Goal: Information Seeking & Learning: Learn about a topic

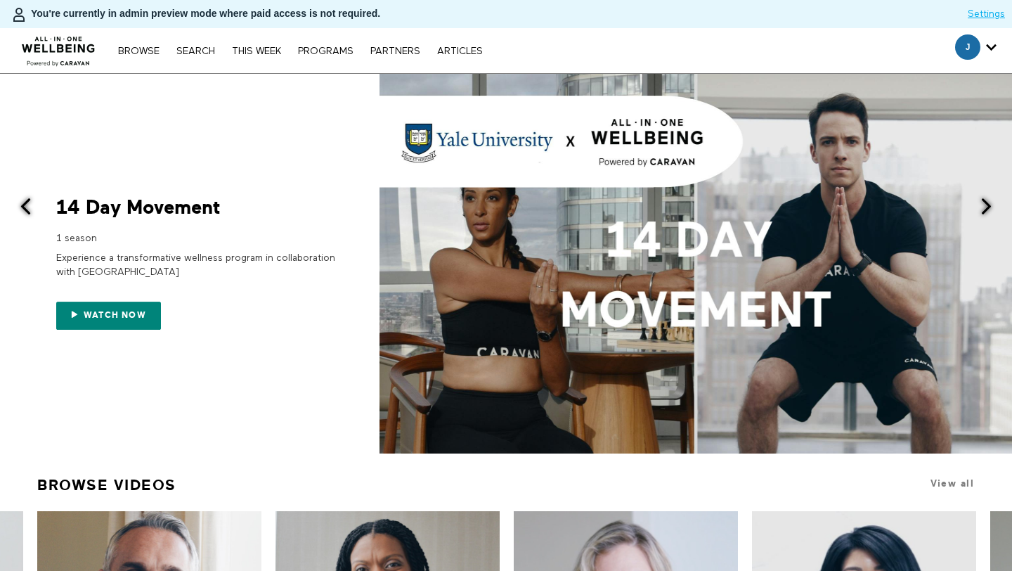
click at [190, 56] on nav "Browse Search THIS WEEK PROGRAMS PARTNERS ARTICLES Subscribe Account settings M…" at bounding box center [300, 51] width 378 height 14
click at [194, 53] on link "Search" at bounding box center [195, 51] width 53 height 10
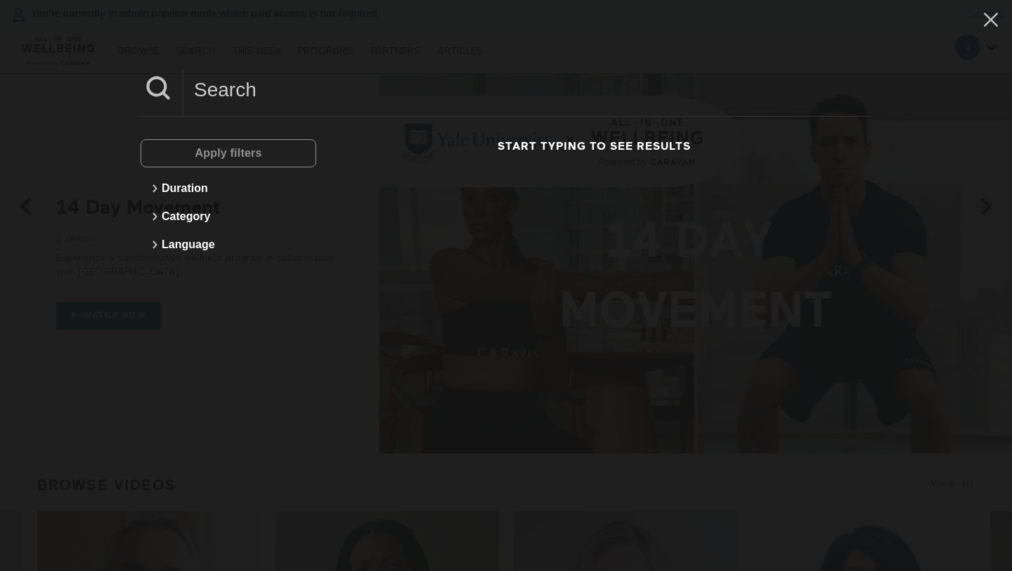
click at [231, 72] on input at bounding box center [527, 89] width 688 height 39
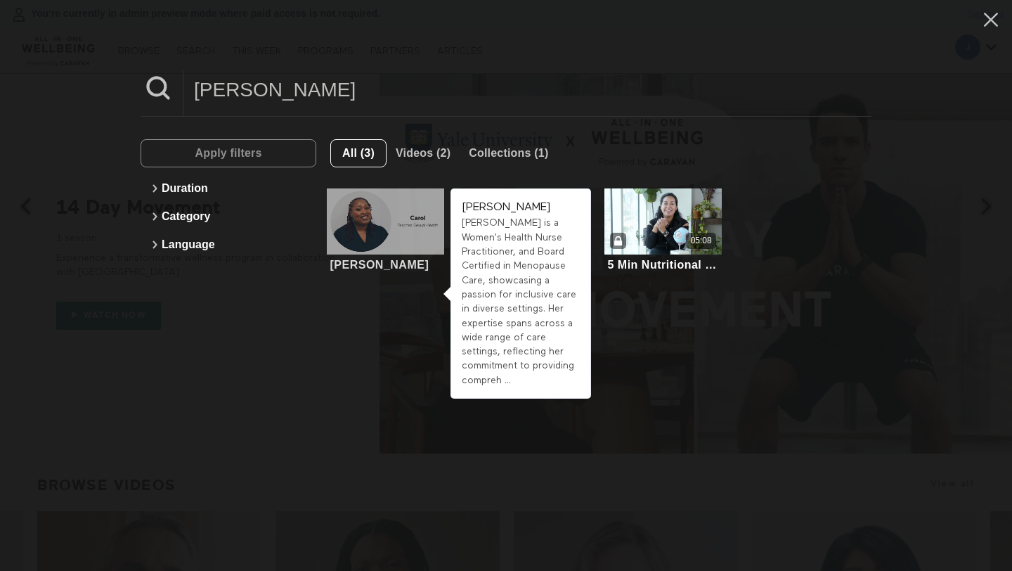
type input "carol"
click at [386, 233] on div at bounding box center [385, 221] width 117 height 66
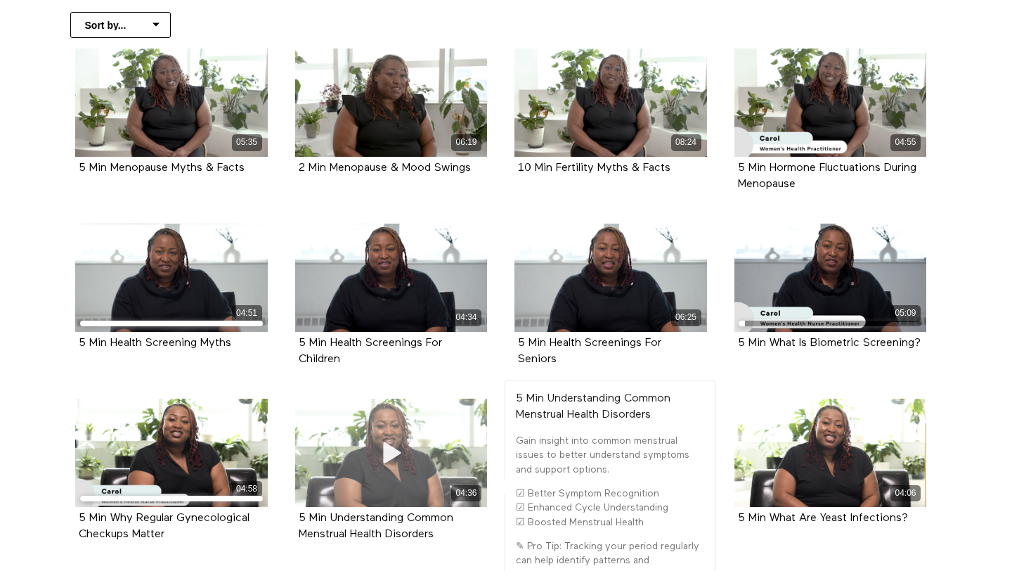
scroll to position [341, 0]
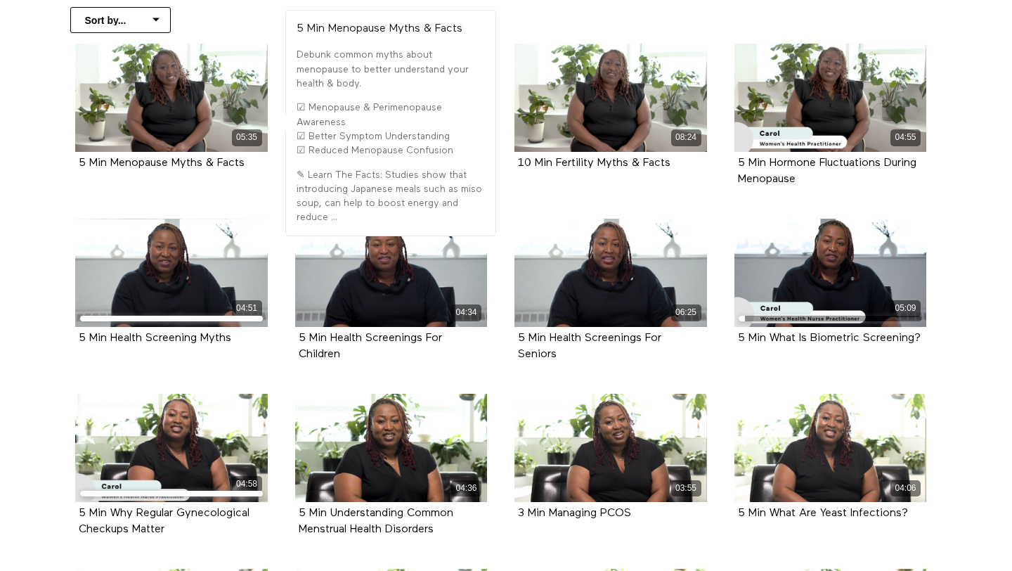
drag, startPoint x: 249, startPoint y: 160, endPoint x: 69, endPoint y: 160, distance: 180.6
click at [69, 160] on div "05:35 5 Min Menopause Myths & Facts" at bounding box center [171, 118] width 209 height 148
copy strong "5 Min Menopause Myths & Facts"
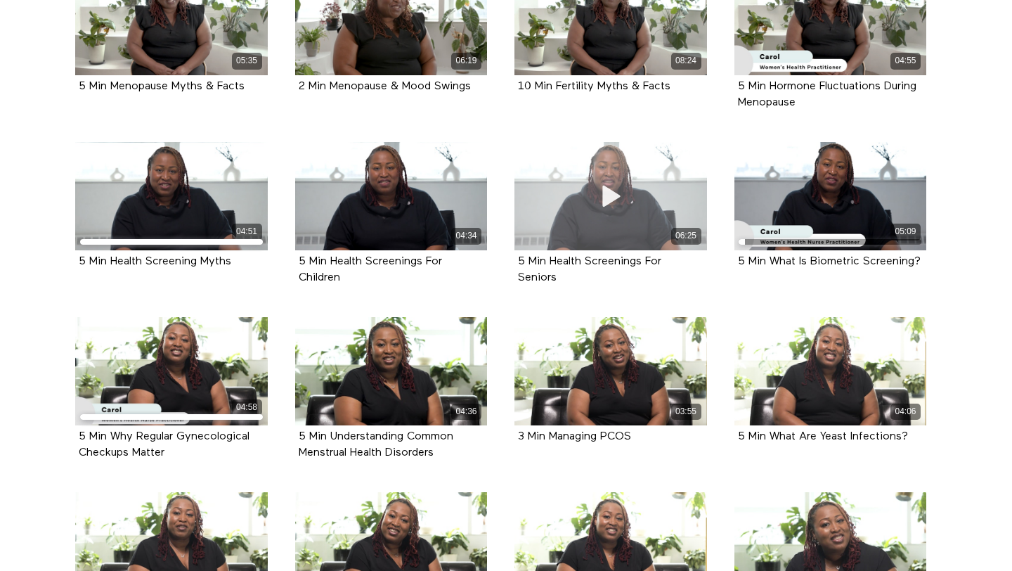
scroll to position [531, 0]
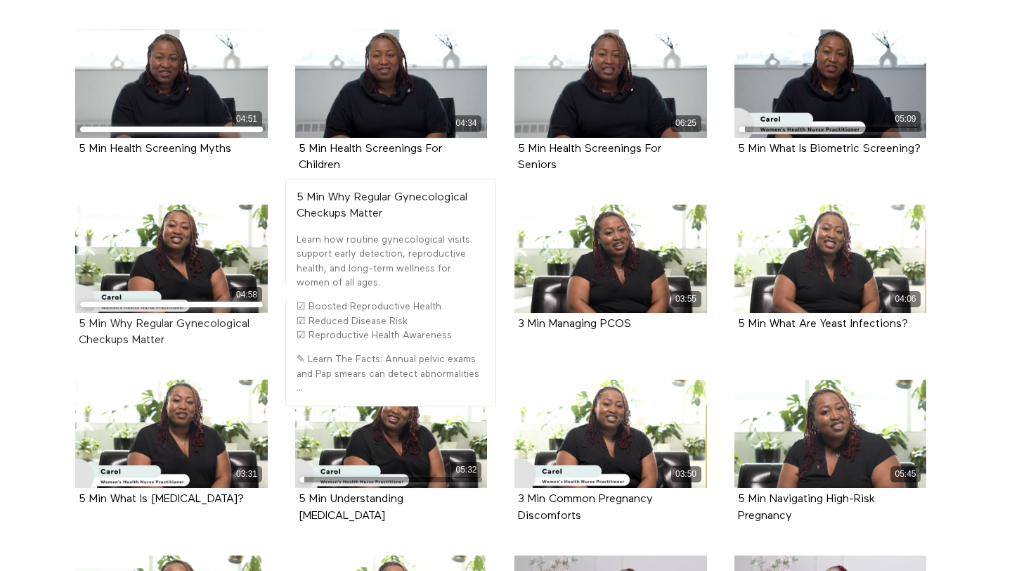
drag, startPoint x: 195, startPoint y: 344, endPoint x: 112, endPoint y: 323, distance: 86.4
click at [112, 323] on div "5 Min Why Regular Gynecological Checkups Matter" at bounding box center [171, 332] width 185 height 32
copy strong "Why Regular Gynecological Checkups Matter"
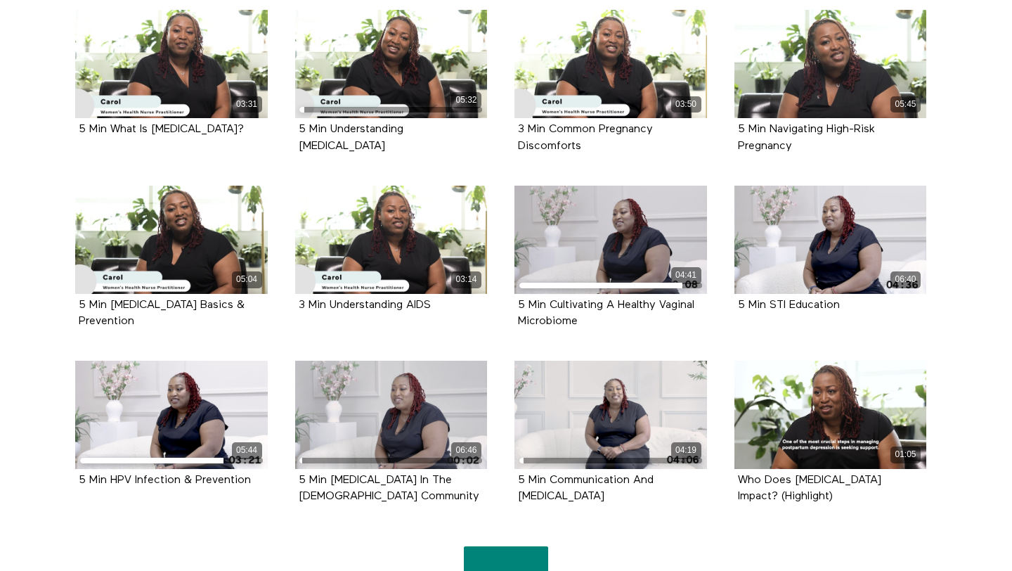
scroll to position [917, 0]
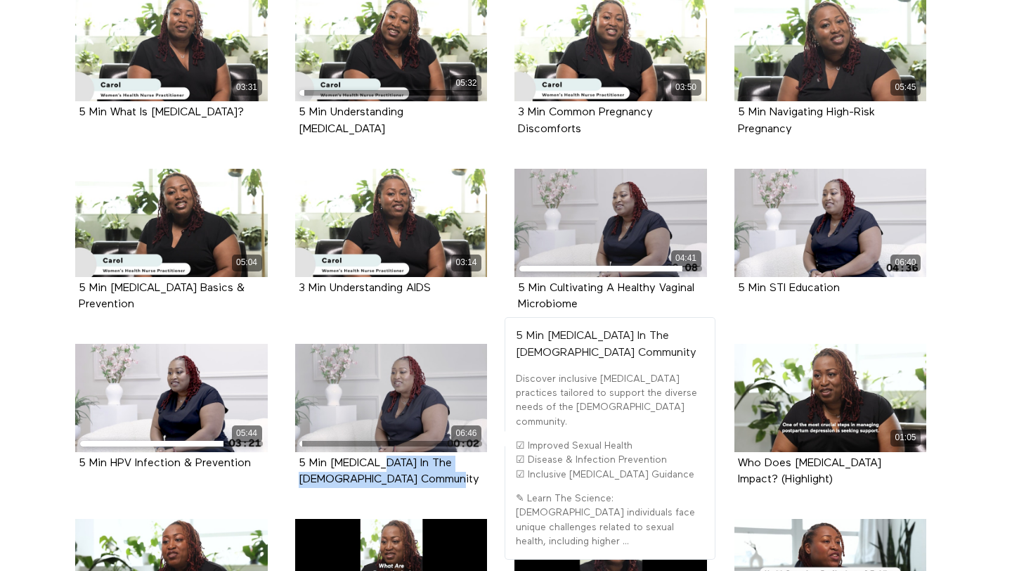
drag, startPoint x: 380, startPoint y: 476, endPoint x: 294, endPoint y: 465, distance: 87.1
click at [294, 465] on div "06:46 5 Min [MEDICAL_DATA] In The [DEMOGRAPHIC_DATA] Community" at bounding box center [391, 426] width 209 height 164
copy strong "5 Min [MEDICAL_DATA] In The [DEMOGRAPHIC_DATA] Community"
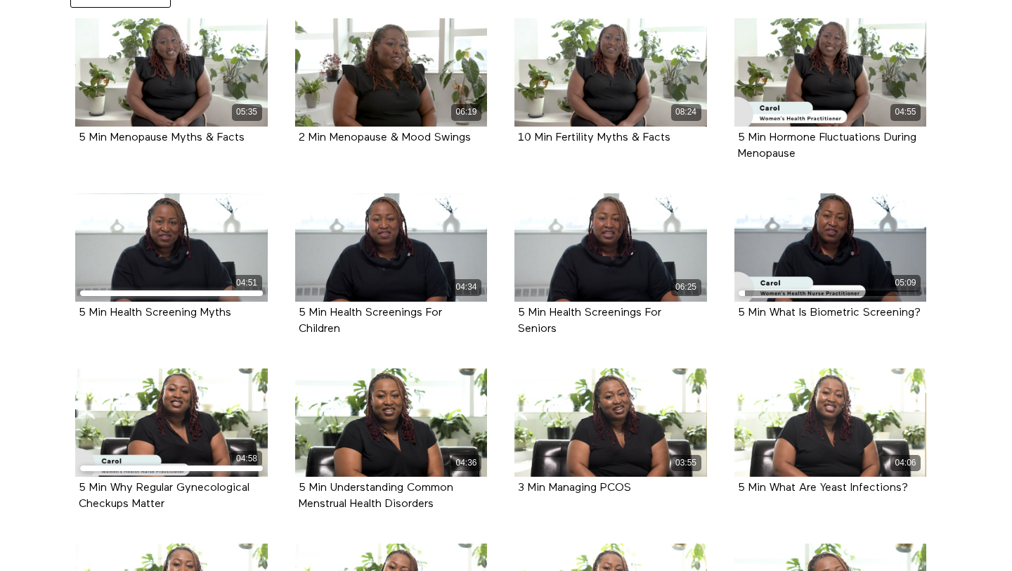
scroll to position [402, 0]
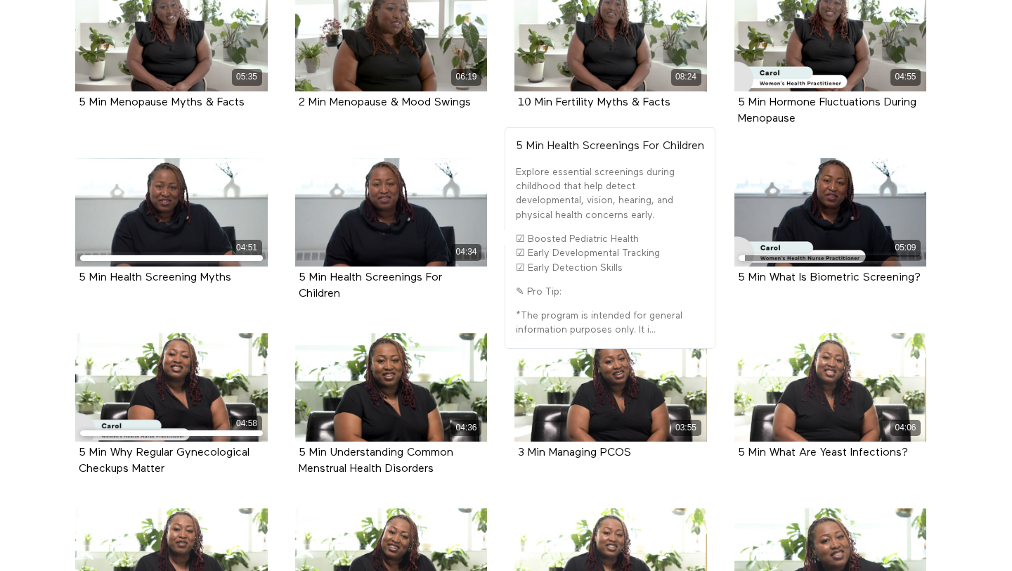
drag, startPoint x: 366, startPoint y: 297, endPoint x: 298, endPoint y: 283, distance: 69.5
click at [299, 283] on div "5 Min Health Screenings For Children" at bounding box center [391, 286] width 185 height 32
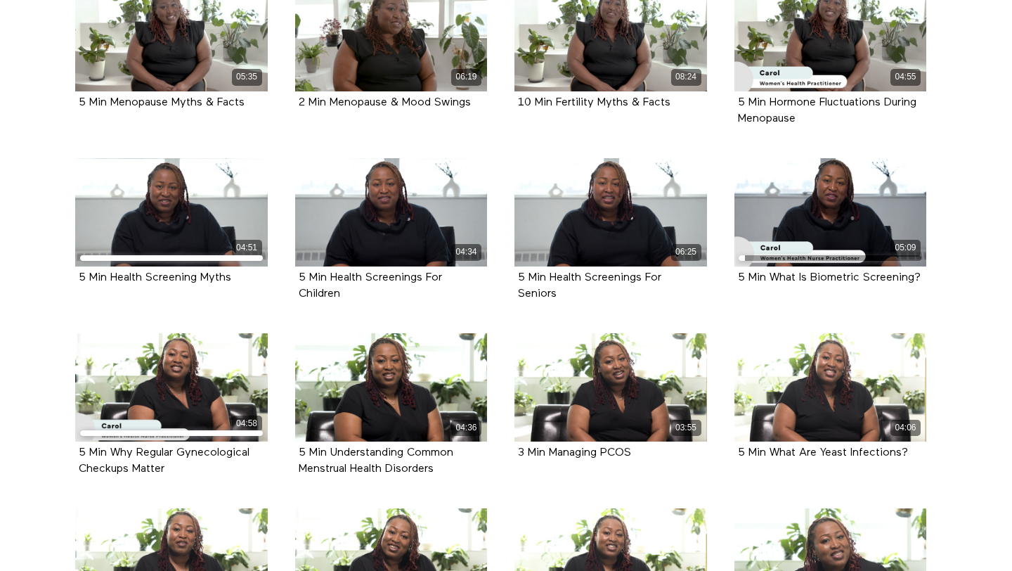
drag, startPoint x: 944, startPoint y: 282, endPoint x: 730, endPoint y: 284, distance: 214.3
copy strong "5 Min What Is Biometric Screening?"
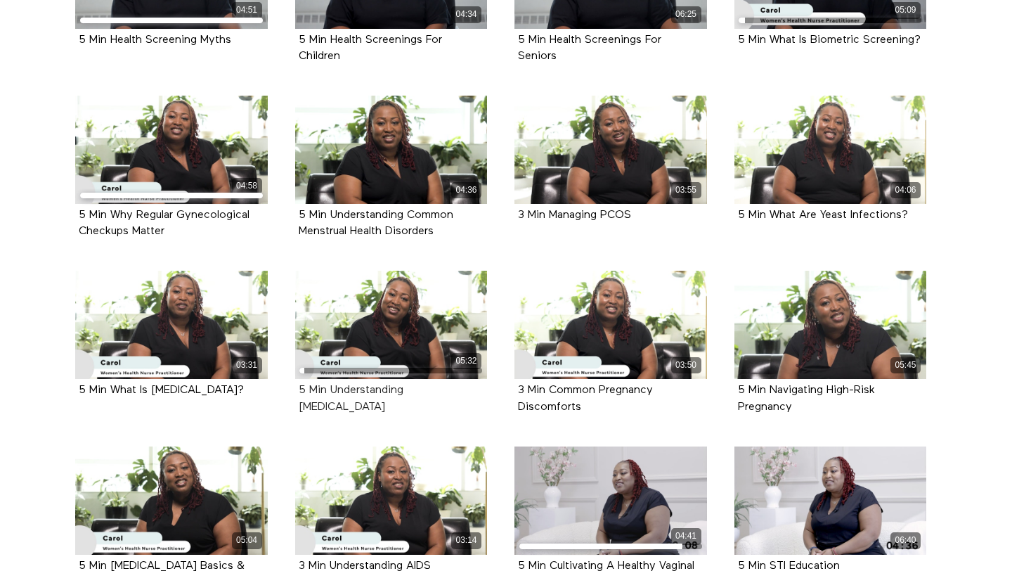
scroll to position [647, 0]
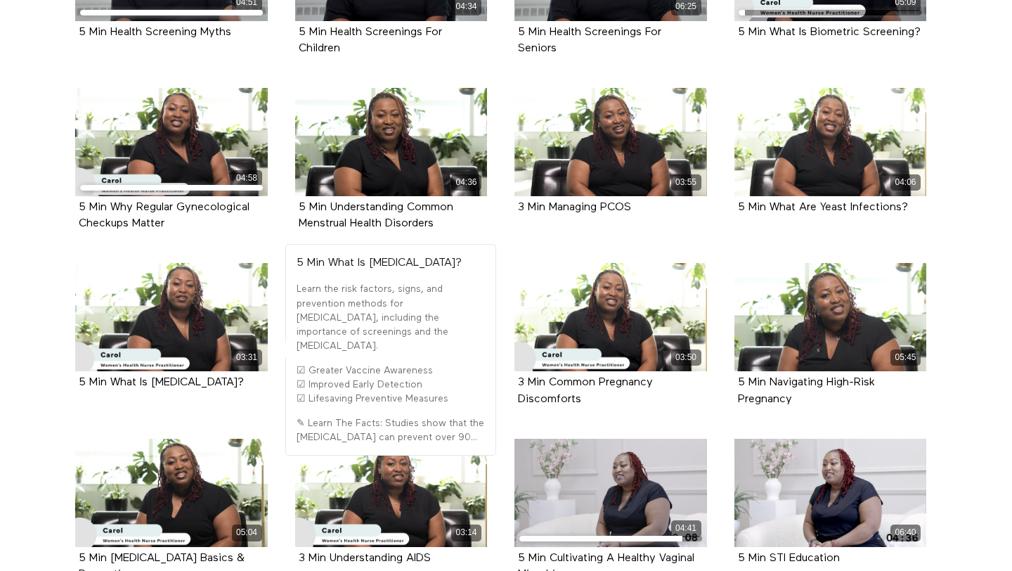
drag, startPoint x: 258, startPoint y: 382, endPoint x: 66, endPoint y: 383, distance: 191.8
click at [66, 383] on li "03:31 5 Min What Is [MEDICAL_DATA]?" at bounding box center [172, 342] width 220 height 159
copy strong "5 Min What Is [MEDICAL_DATA]?"
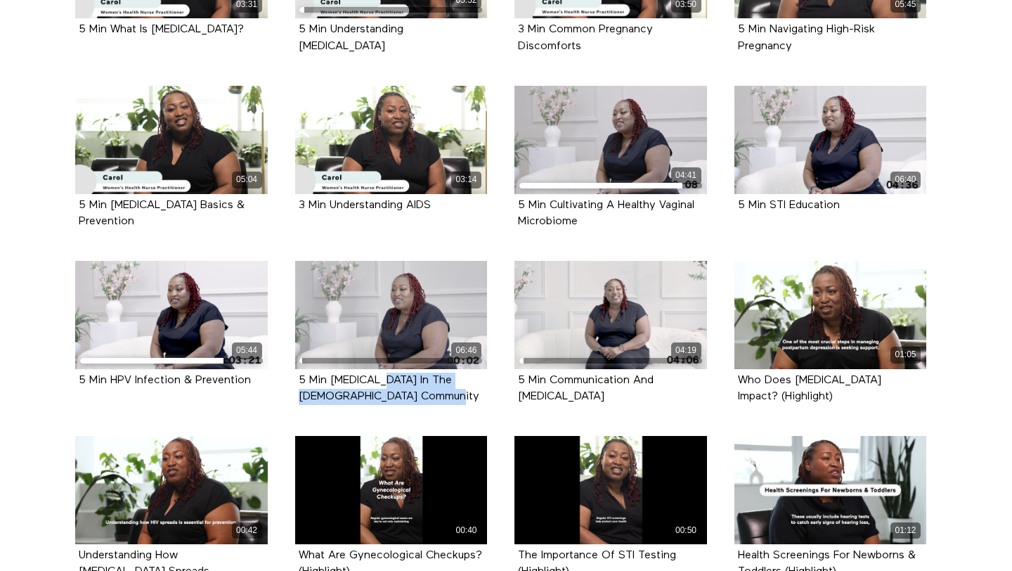
scroll to position [1010, 0]
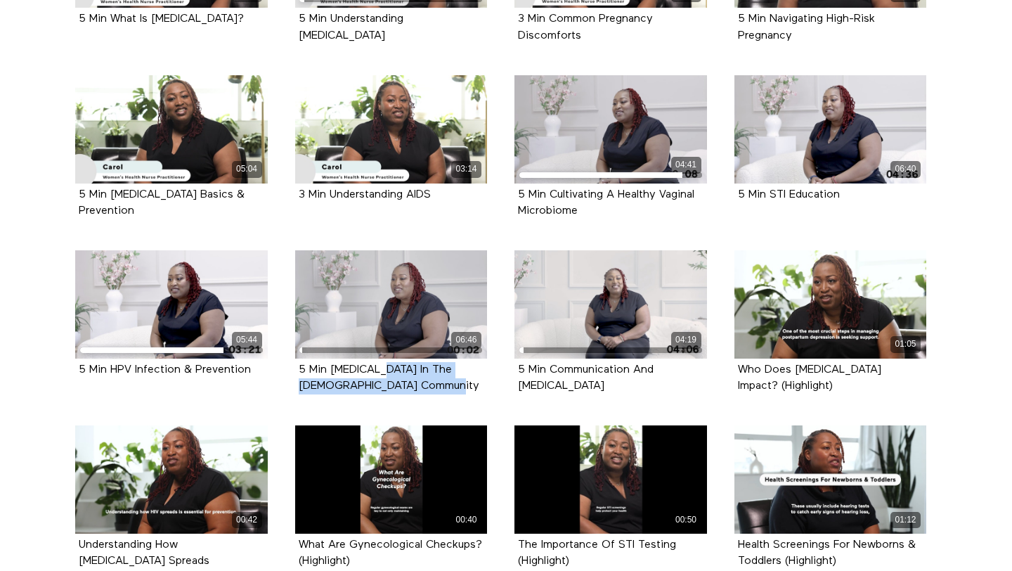
drag, startPoint x: 590, startPoint y: 392, endPoint x: 512, endPoint y: 370, distance: 81.8
click at [512, 370] on div "04:19 5 Min Communication And [MEDICAL_DATA]" at bounding box center [610, 332] width 209 height 164
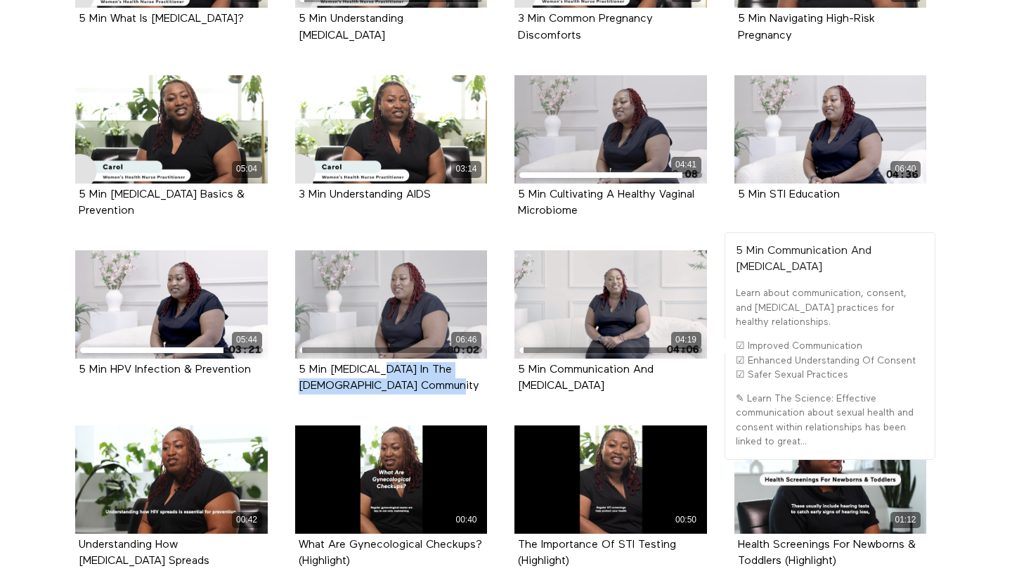
copy strong "5 Min Communication And [MEDICAL_DATA]"
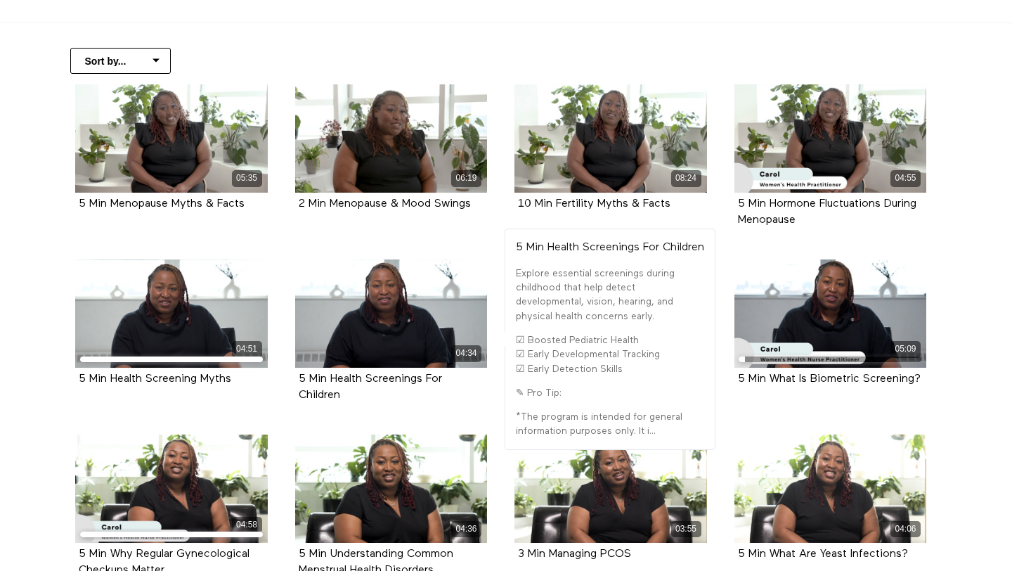
scroll to position [293, 0]
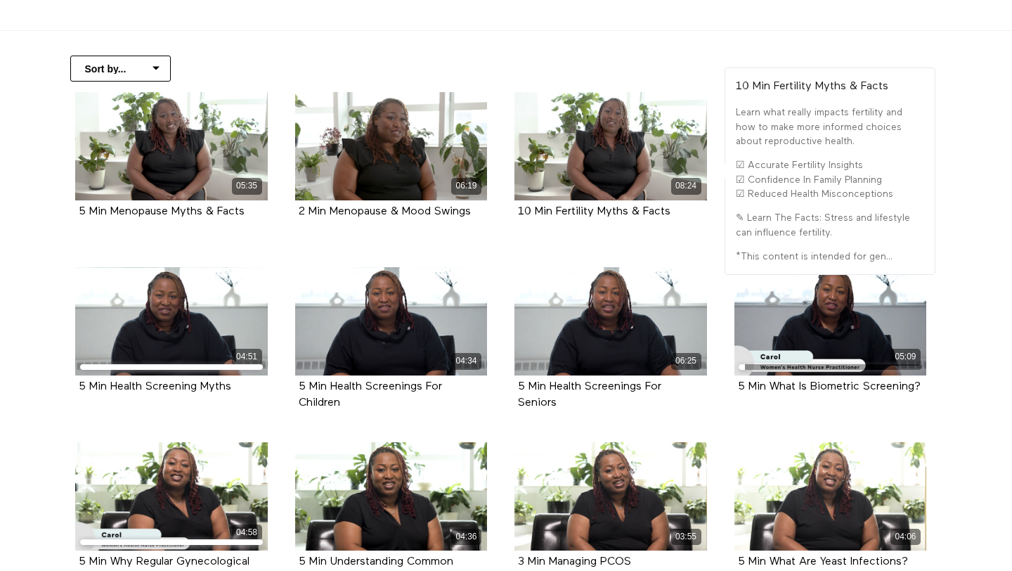
drag, startPoint x: 687, startPoint y: 212, endPoint x: 601, endPoint y: 222, distance: 86.3
click at [601, 222] on div "10 Min Fertility Myths & Facts" at bounding box center [610, 211] width 193 height 23
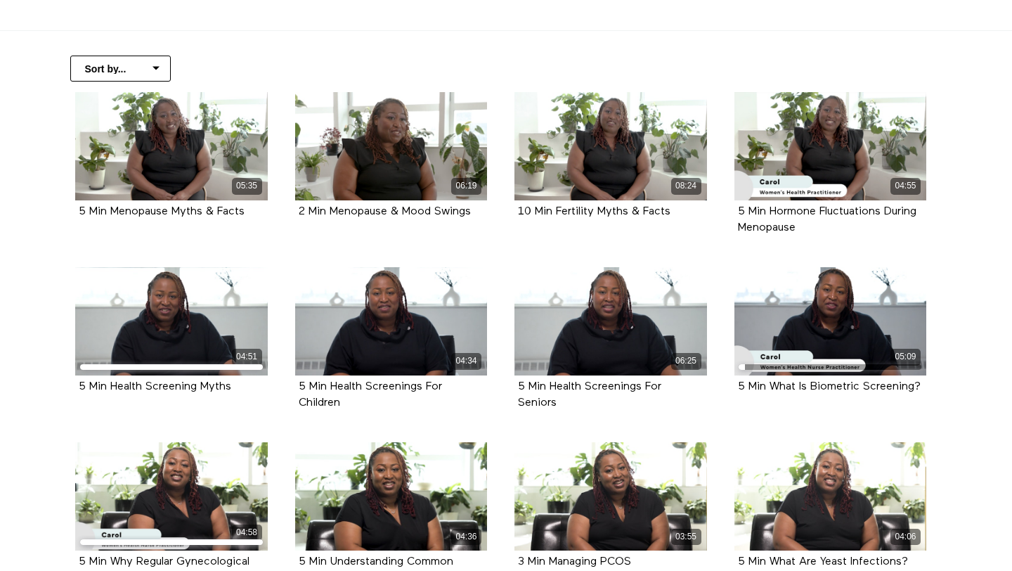
drag, startPoint x: 906, startPoint y: 225, endPoint x: 734, endPoint y: 212, distance: 172.6
click at [734, 212] on div "5 Min Hormone Fluctuations During Menopause" at bounding box center [830, 219] width 193 height 39
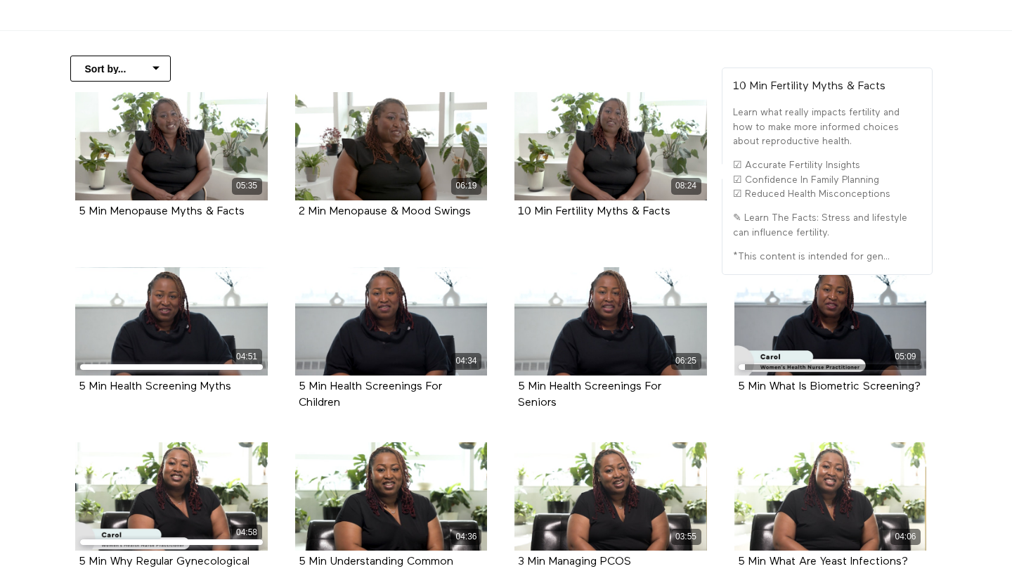
drag, startPoint x: 680, startPoint y: 215, endPoint x: 512, endPoint y: 215, distance: 168.6
click at [512, 215] on div "08:24 10 Min Fertility Myths & Facts" at bounding box center [610, 166] width 209 height 148
copy strong "10 Min Fertility Myths & Facts"
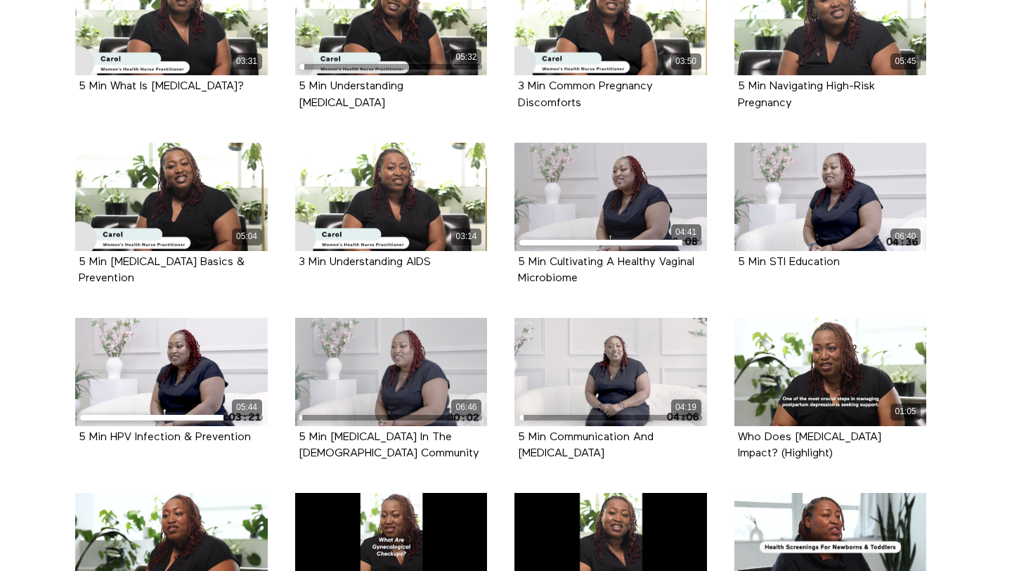
scroll to position [976, 0]
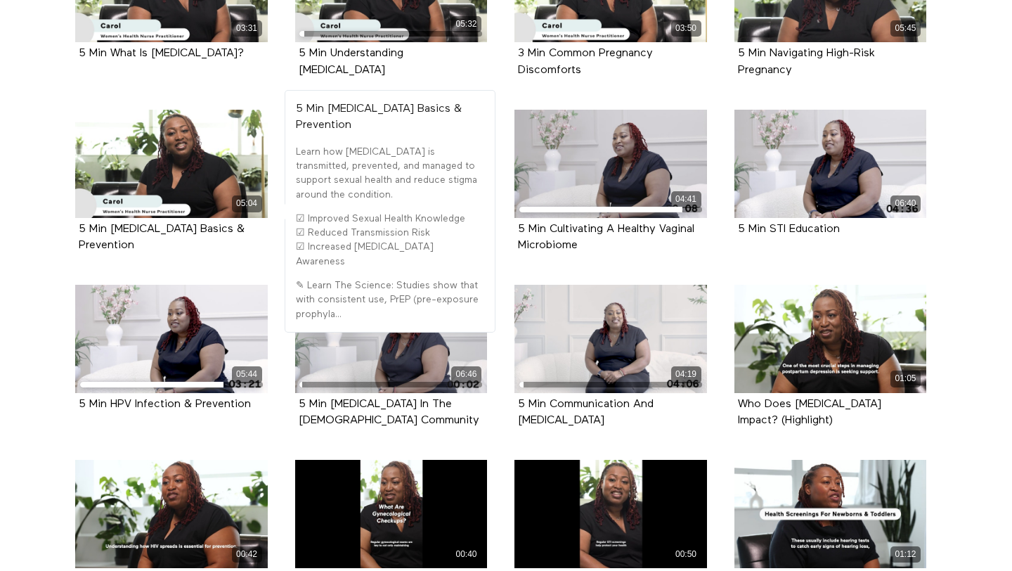
drag, startPoint x: 237, startPoint y: 229, endPoint x: 78, endPoint y: 229, distance: 158.8
click at [78, 229] on div "5 Min [MEDICAL_DATA] Basics & Prevention" at bounding box center [171, 237] width 193 height 39
copy strong "5 Min [MEDICAL_DATA] Basics & Prevention"
